Goal: Task Accomplishment & Management: Use online tool/utility

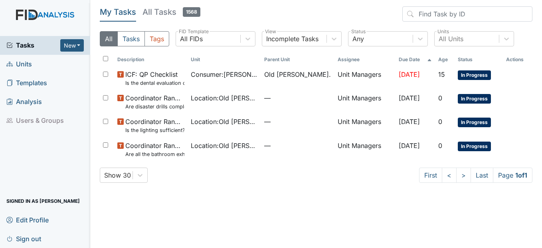
click at [23, 66] on span "Units" at bounding box center [19, 64] width 26 height 12
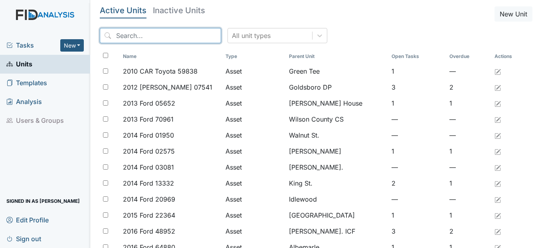
click at [154, 33] on input "search" at bounding box center [160, 35] width 121 height 15
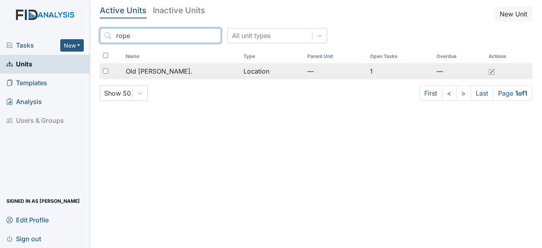
type input "rope"
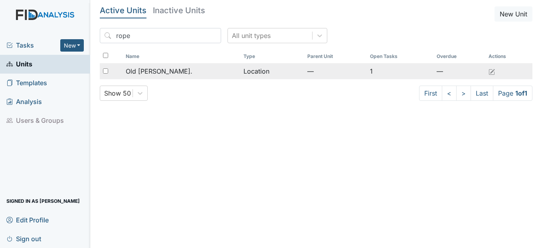
click at [165, 72] on span "Old [PERSON_NAME]." at bounding box center [159, 71] width 67 height 10
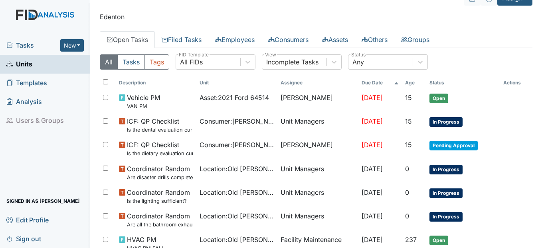
scroll to position [43, 0]
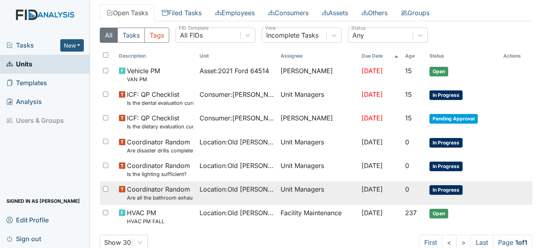
click at [522, 181] on td at bounding box center [516, 184] width 32 height 6
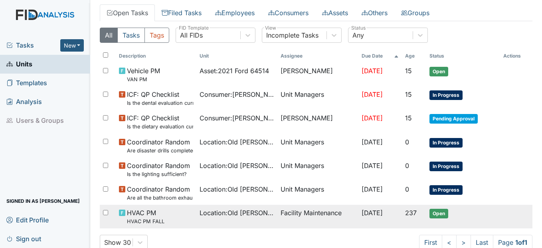
click at [362, 209] on span "Oct 30, 2025" at bounding box center [372, 212] width 21 height 8
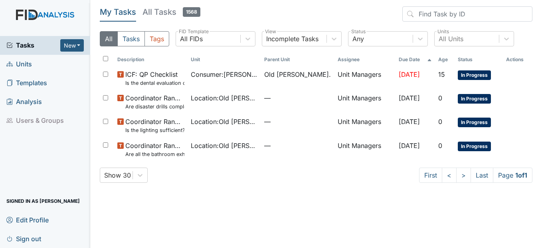
click at [29, 63] on span "Units" at bounding box center [19, 64] width 26 height 12
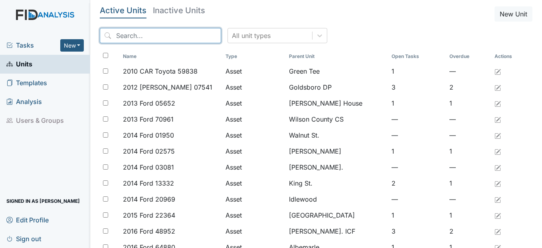
click at [129, 39] on input "search" at bounding box center [160, 35] width 121 height 15
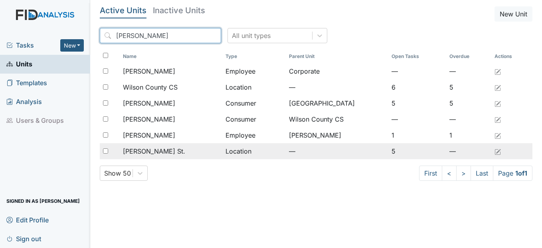
type input "[PERSON_NAME]"
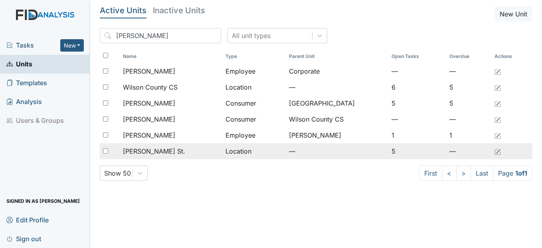
click at [186, 152] on div "[PERSON_NAME] St." at bounding box center [171, 151] width 96 height 10
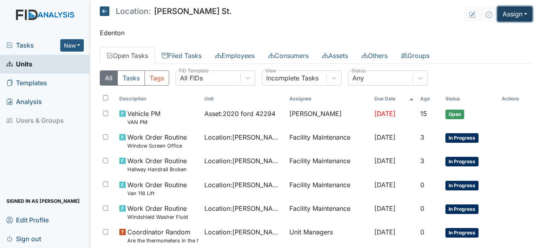
click at [512, 12] on button "Assign" at bounding box center [514, 13] width 35 height 15
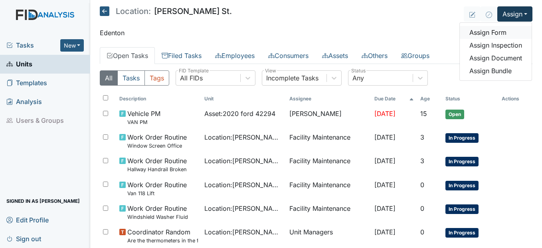
click at [489, 32] on link "Assign Form" at bounding box center [496, 32] width 72 height 13
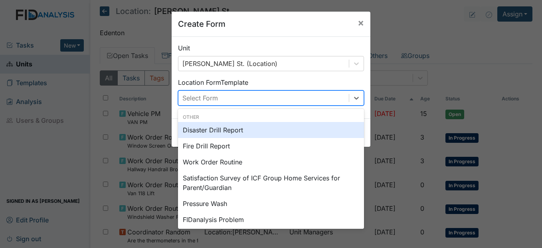
click at [284, 97] on div "Select Form" at bounding box center [263, 98] width 170 height 14
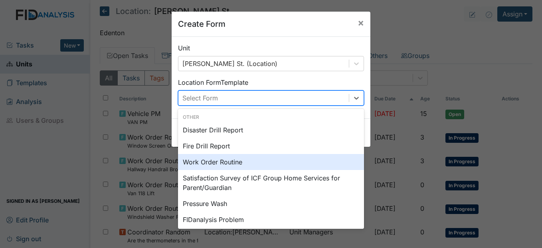
click at [263, 166] on div "Work Order Routine" at bounding box center [271, 162] width 186 height 16
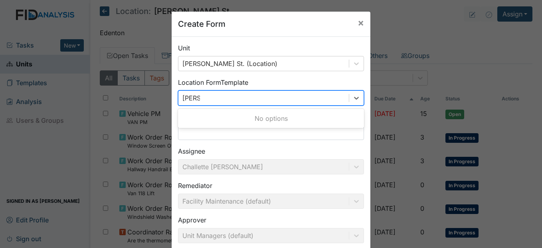
type input "Van L"
